Goal: Find specific page/section: Find specific page/section

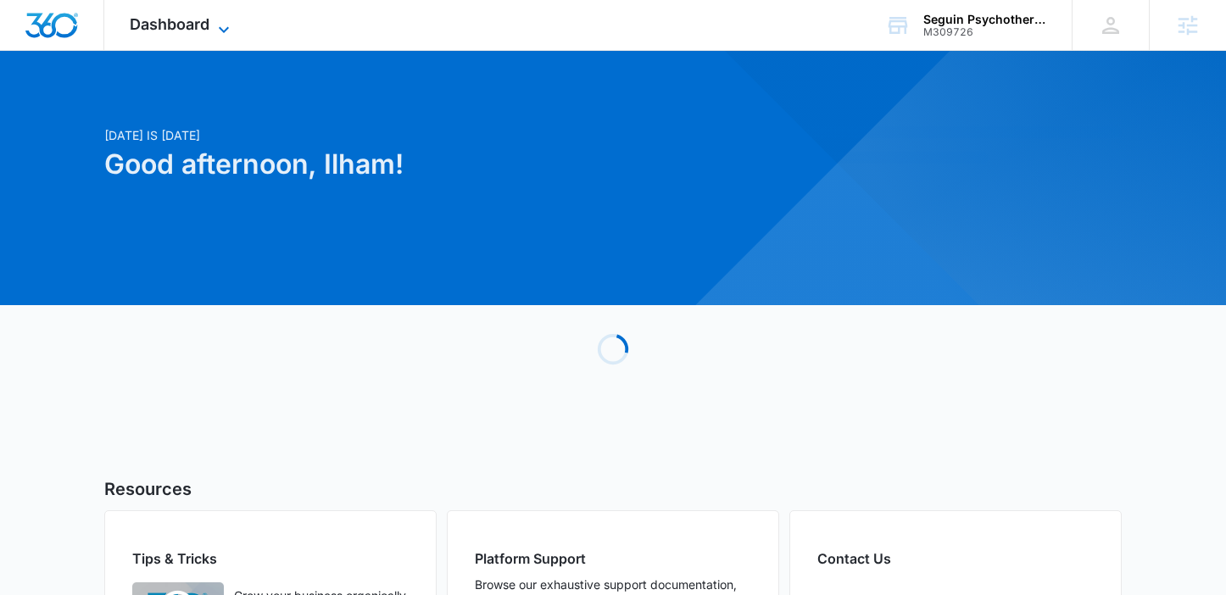
click at [170, 21] on span "Dashboard" at bounding box center [170, 24] width 80 height 18
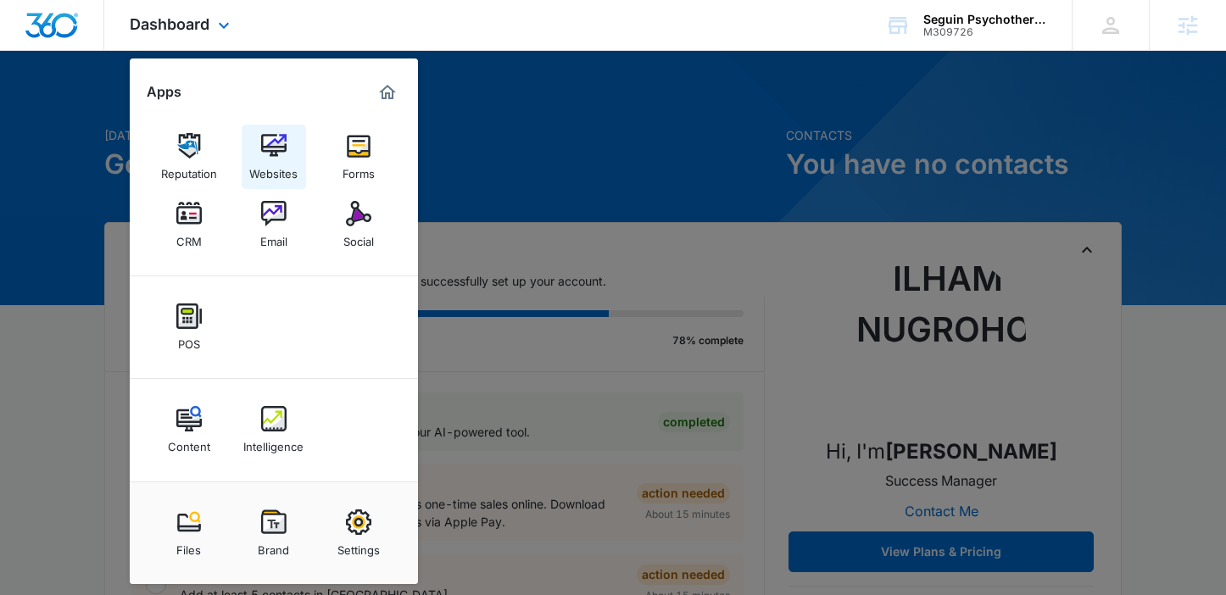
click at [287, 167] on div "Websites" at bounding box center [273, 170] width 48 height 22
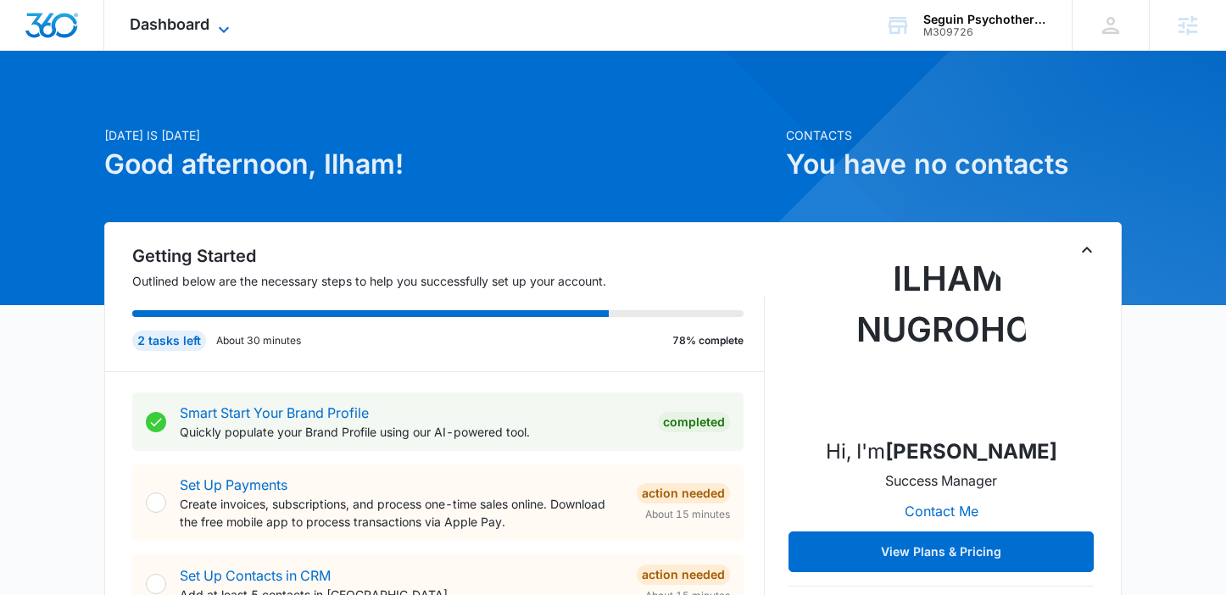
click at [216, 26] on icon at bounding box center [224, 29] width 20 height 20
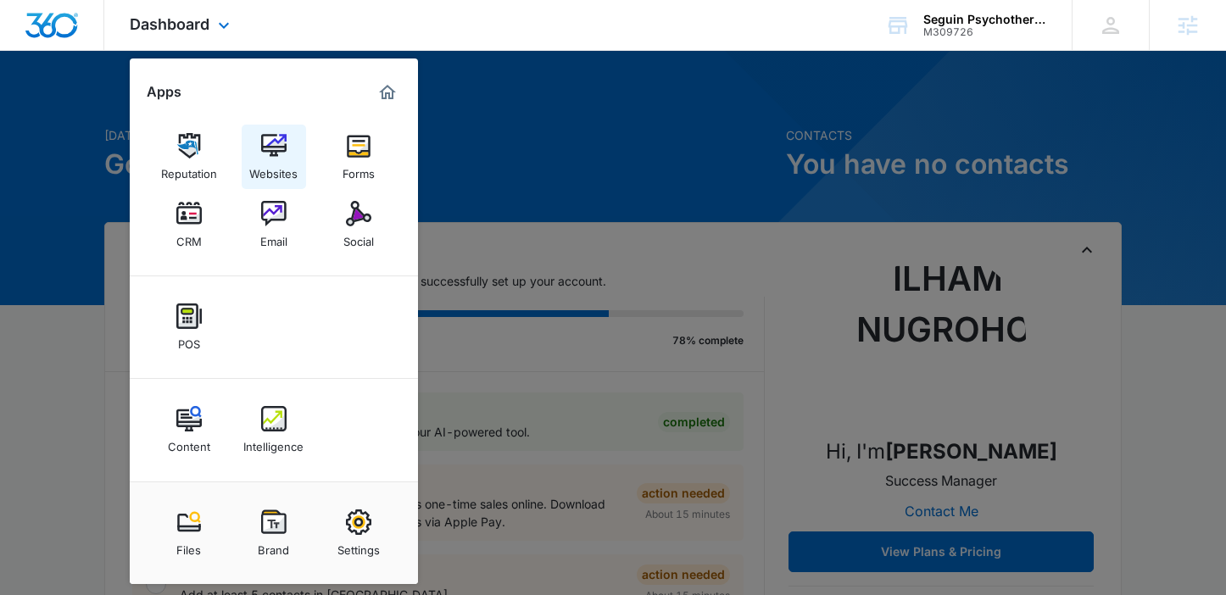
click at [275, 165] on div "Websites" at bounding box center [273, 170] width 48 height 22
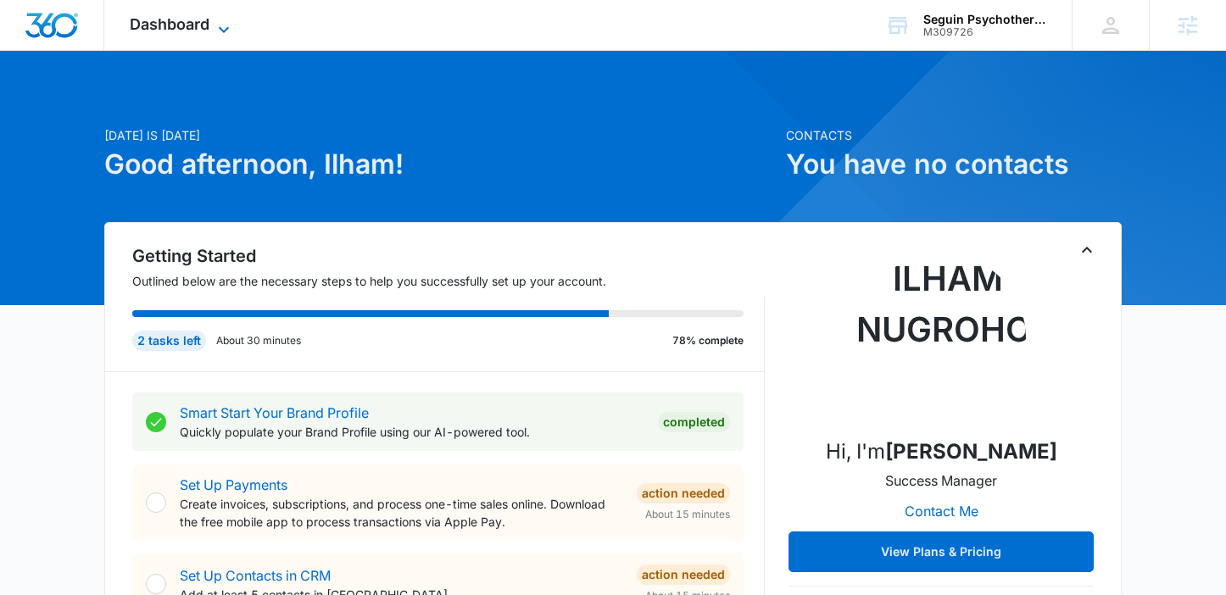
click at [182, 26] on span "Dashboard" at bounding box center [170, 24] width 80 height 18
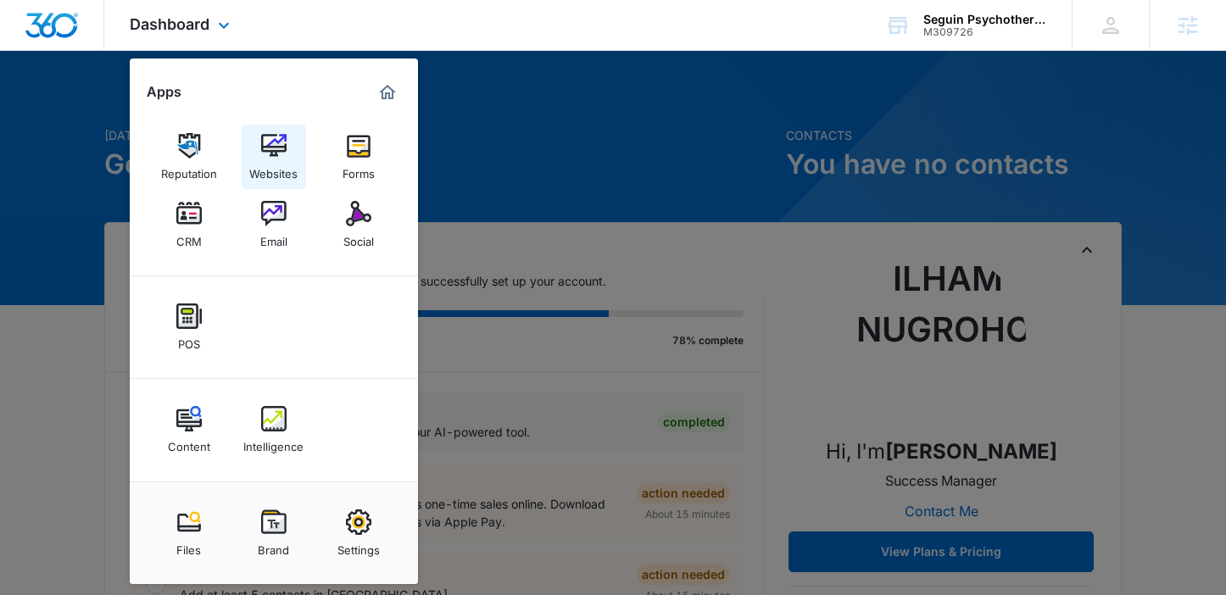
click at [280, 159] on div "Websites" at bounding box center [273, 170] width 48 height 22
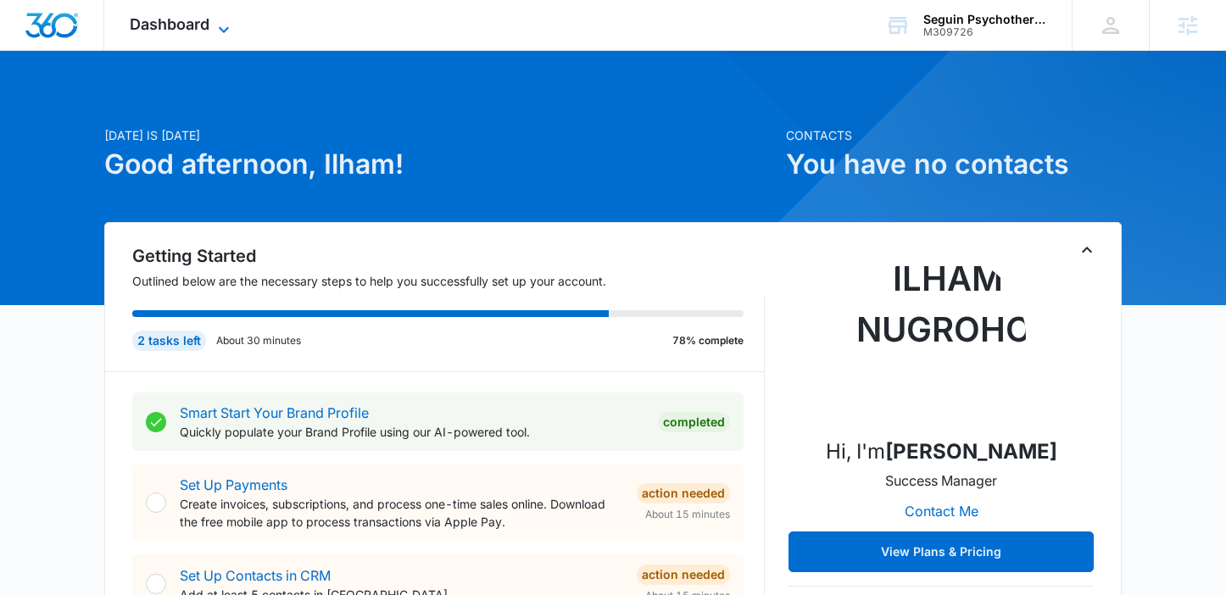
click at [175, 30] on span "Dashboard" at bounding box center [170, 24] width 80 height 18
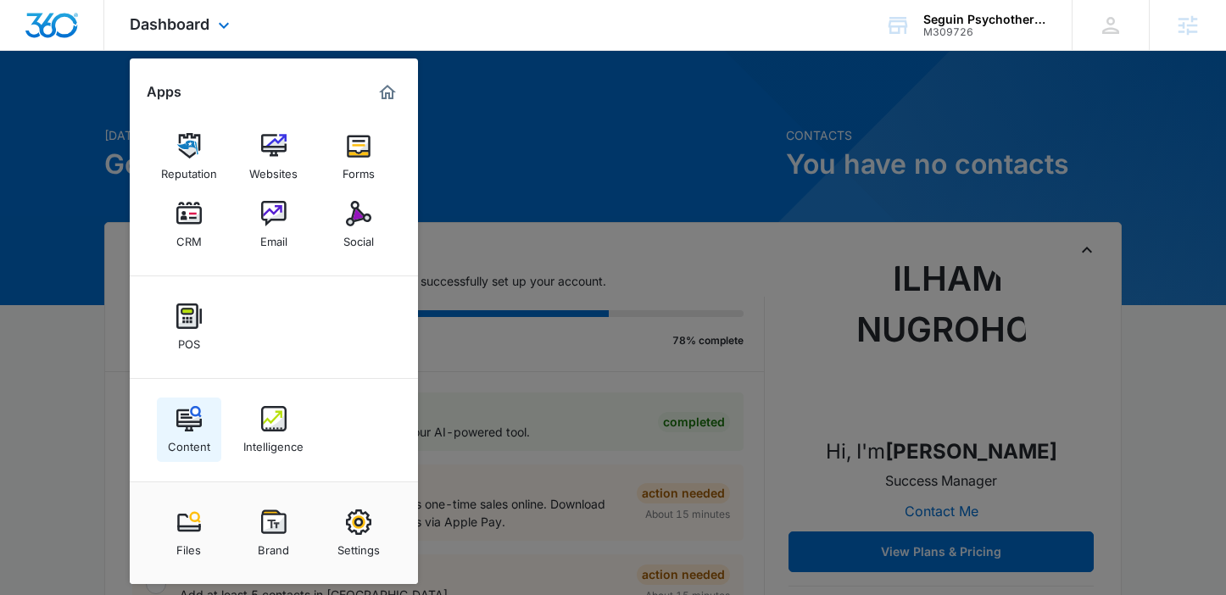
click at [195, 420] on img at bounding box center [188, 418] width 25 height 25
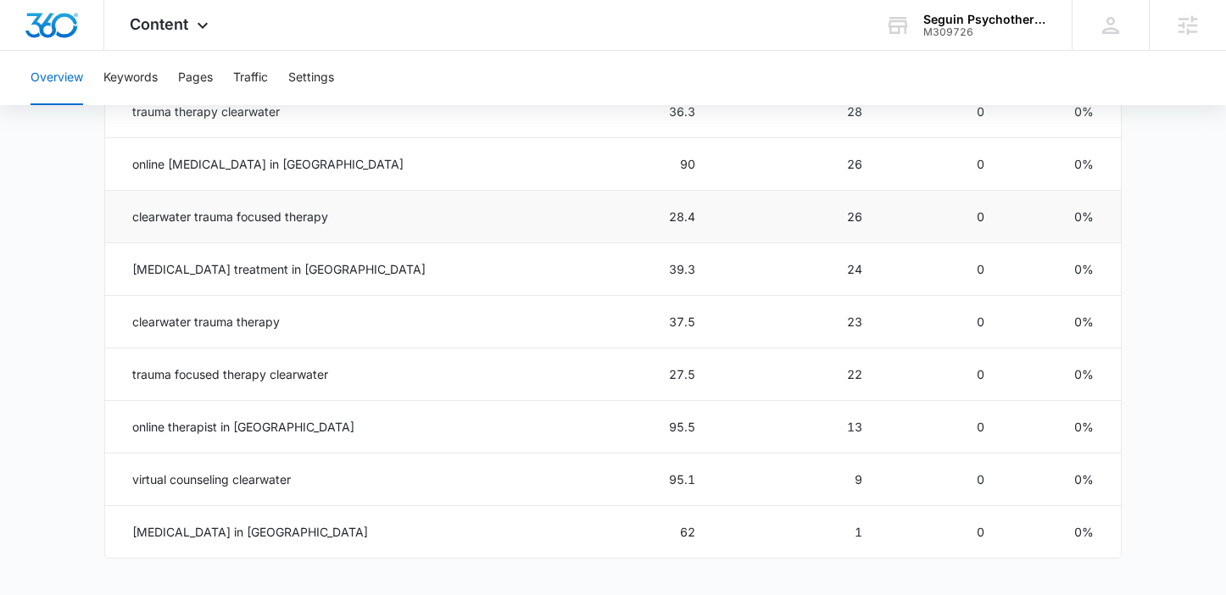
scroll to position [930, 0]
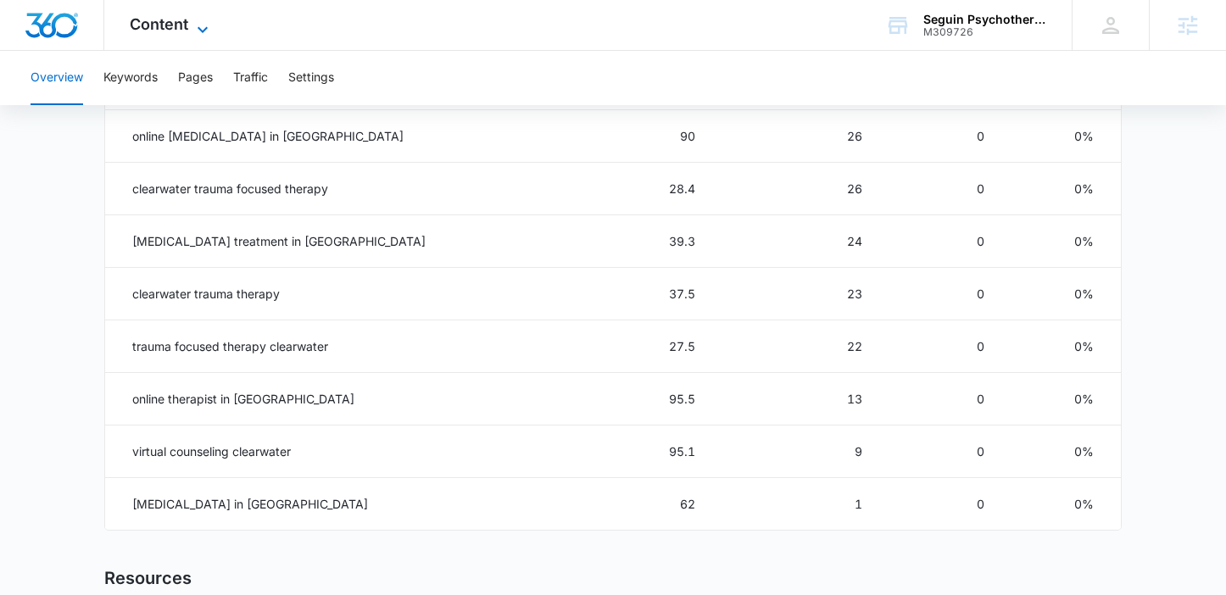
click at [158, 25] on span "Content" at bounding box center [159, 24] width 58 height 18
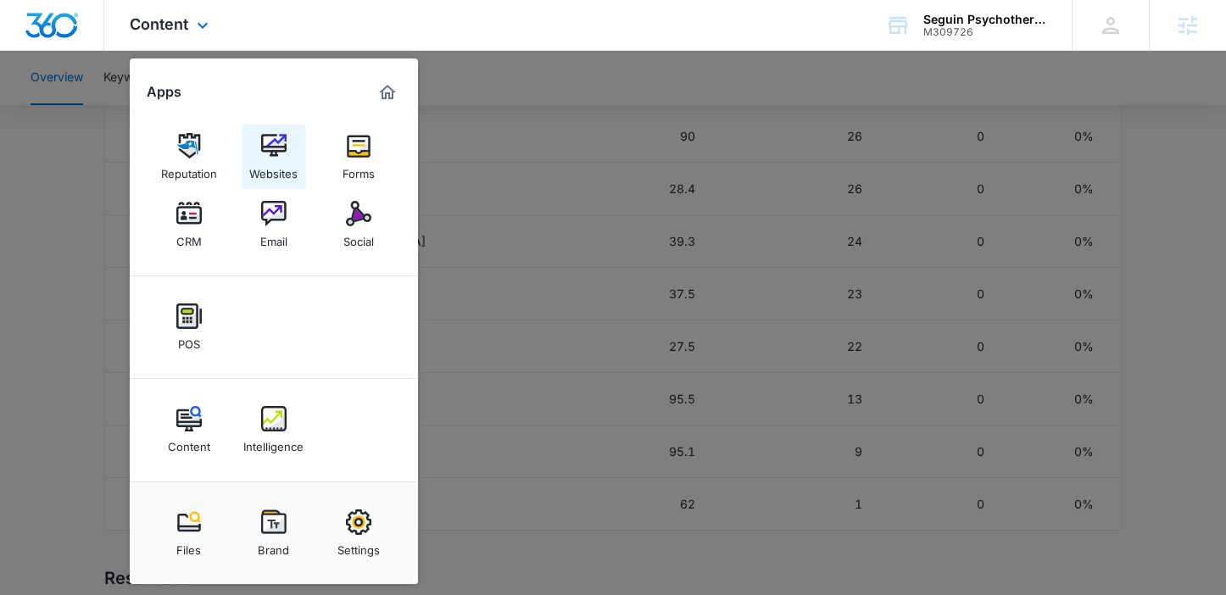
click at [261, 153] on img at bounding box center [273, 145] width 25 height 25
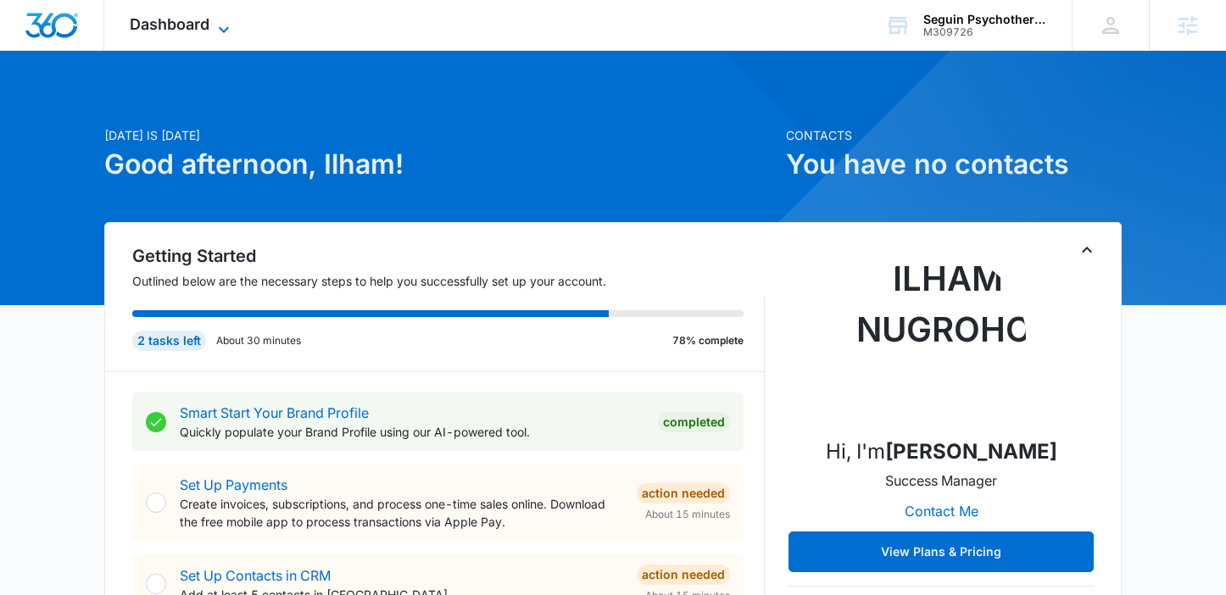
click at [158, 31] on span "Dashboard" at bounding box center [170, 24] width 80 height 18
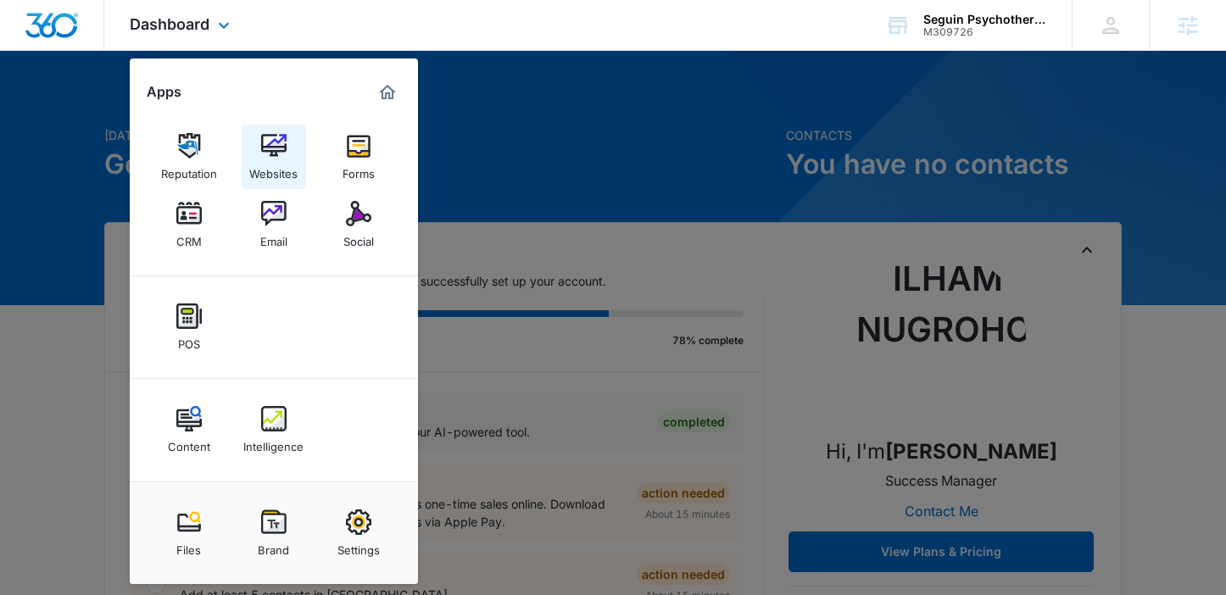
click at [287, 168] on div "Websites" at bounding box center [273, 170] width 48 height 22
